Goal: Navigation & Orientation: Find specific page/section

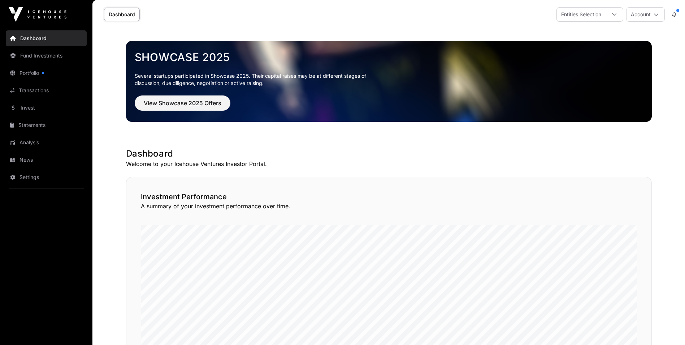
click at [21, 74] on link "Portfolio" at bounding box center [46, 73] width 81 height 16
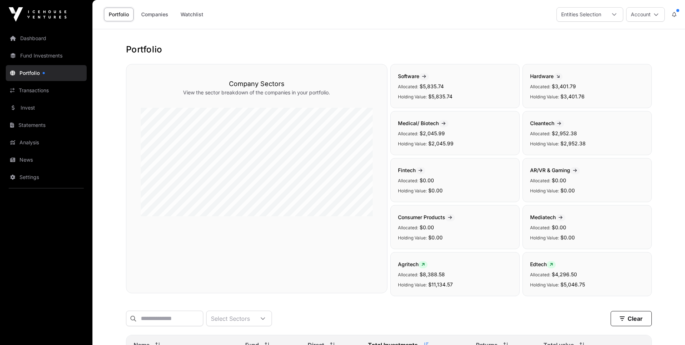
click at [42, 56] on link "Fund Investments" at bounding box center [46, 56] width 81 height 16
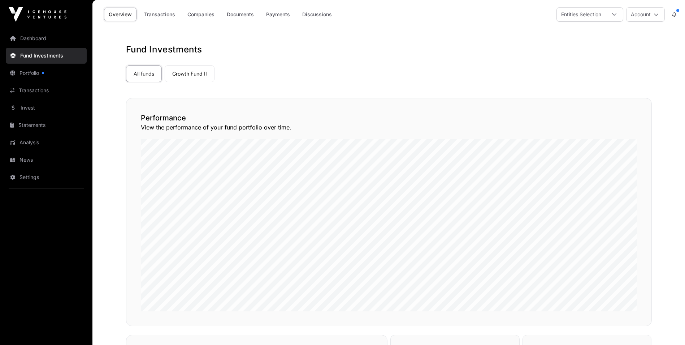
click at [44, 38] on link "Dashboard" at bounding box center [46, 38] width 81 height 16
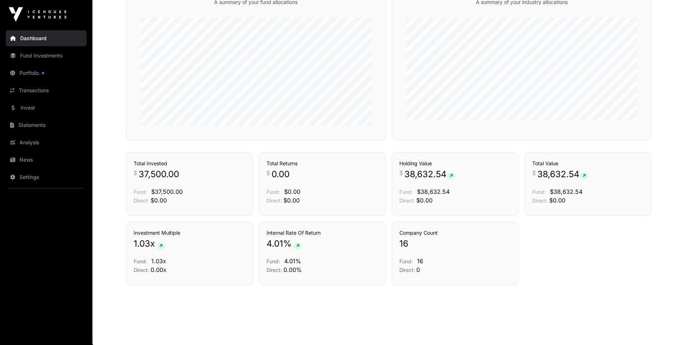
scroll to position [448, 0]
